Goal: Information Seeking & Learning: Learn about a topic

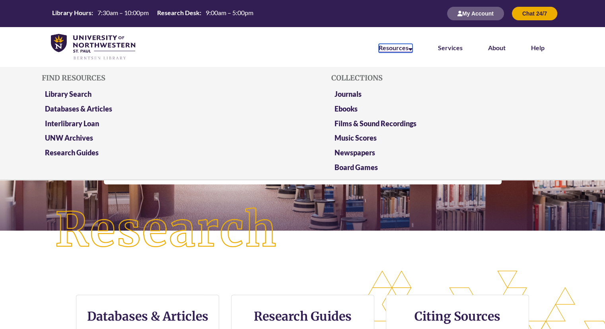
click at [384, 50] on link "Resources" at bounding box center [396, 48] width 34 height 9
click at [100, 109] on link "Databases & Articles" at bounding box center [78, 109] width 67 height 10
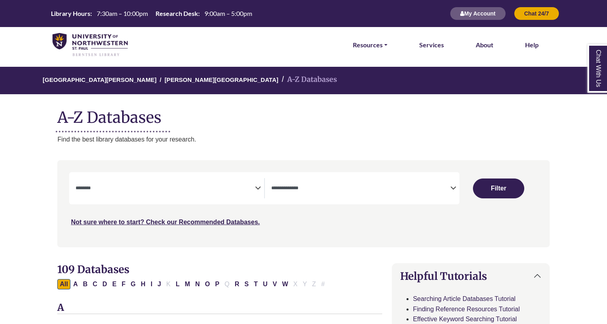
select select "Database Subject Filter"
select select "Database Types Filter"
drag, startPoint x: 0, startPoint y: 0, endPoint x: 169, endPoint y: 176, distance: 243.7
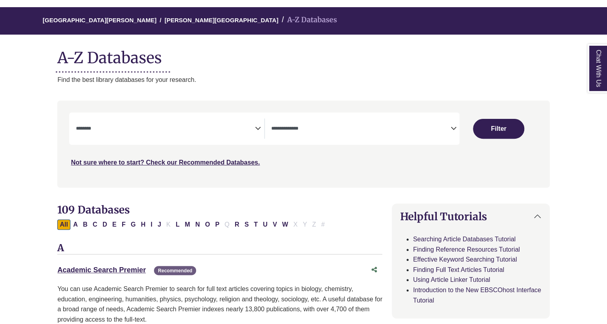
click at [57, 147] on div "**********" at bounding box center [303, 144] width 492 height 80
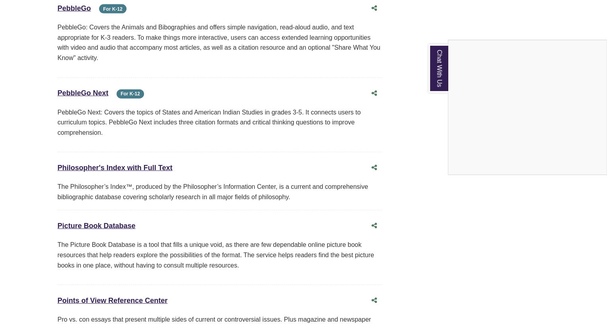
scroll to position [5458, 0]
